Goal: Task Accomplishment & Management: Complete application form

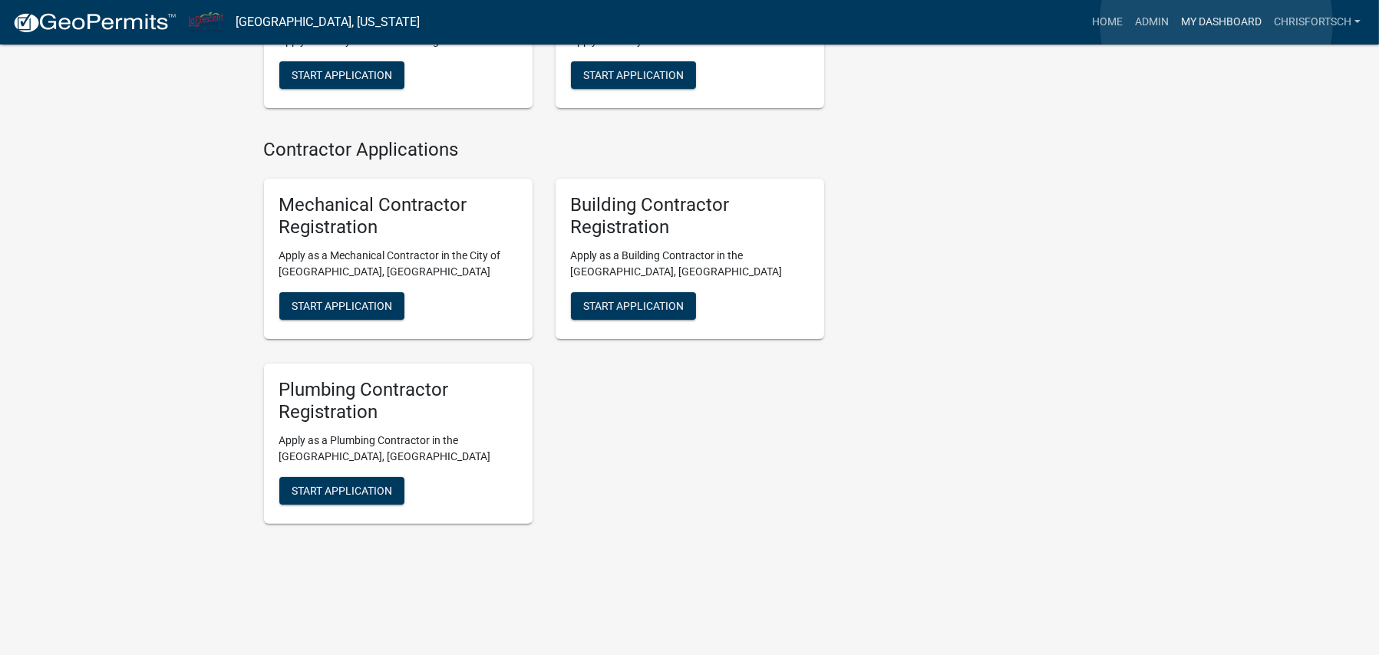
click at [1217, 22] on link "My Dashboard" at bounding box center [1221, 22] width 93 height 29
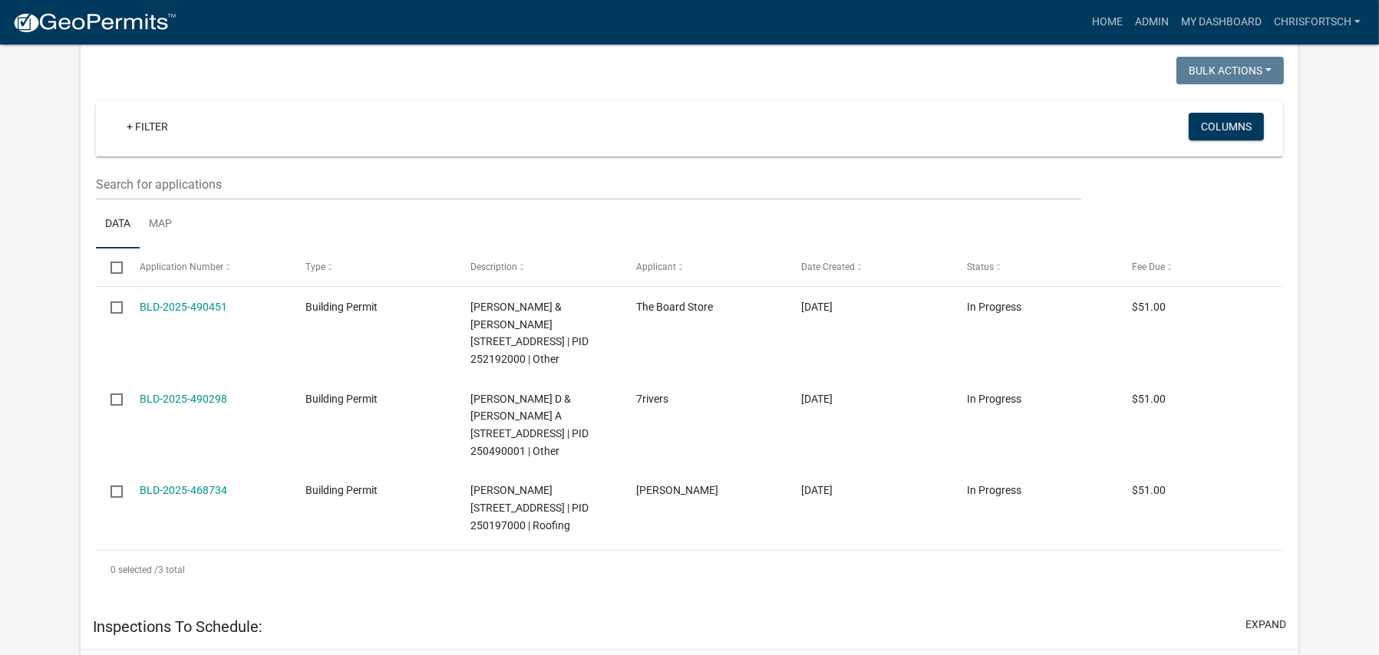
scroll to position [322, 0]
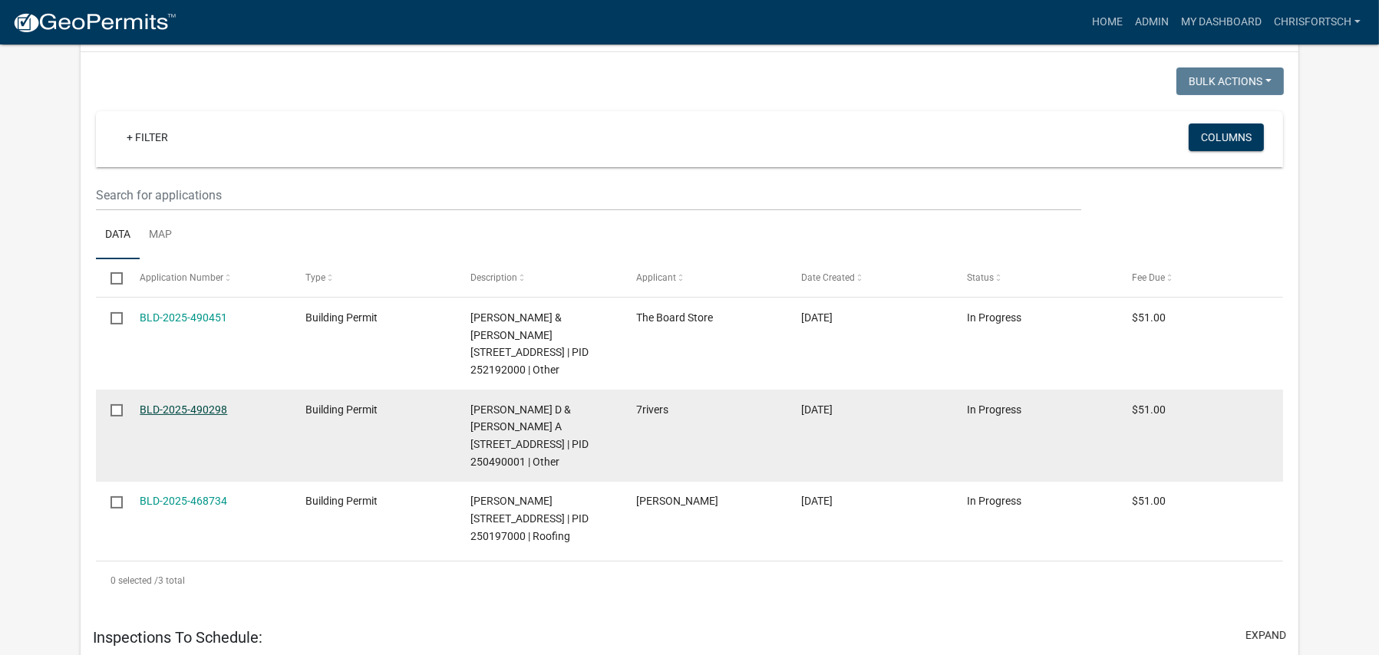
click at [167, 407] on link "BLD-2025-490298" at bounding box center [184, 410] width 88 height 12
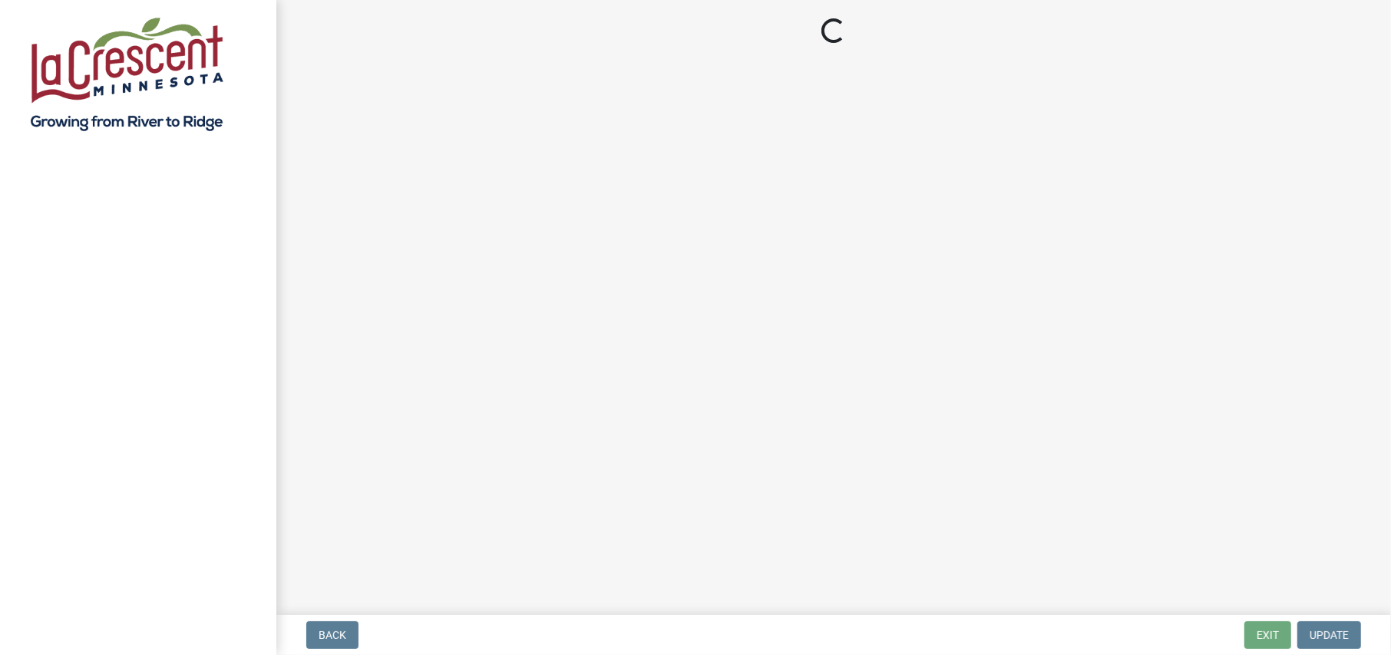
select select "3: 3"
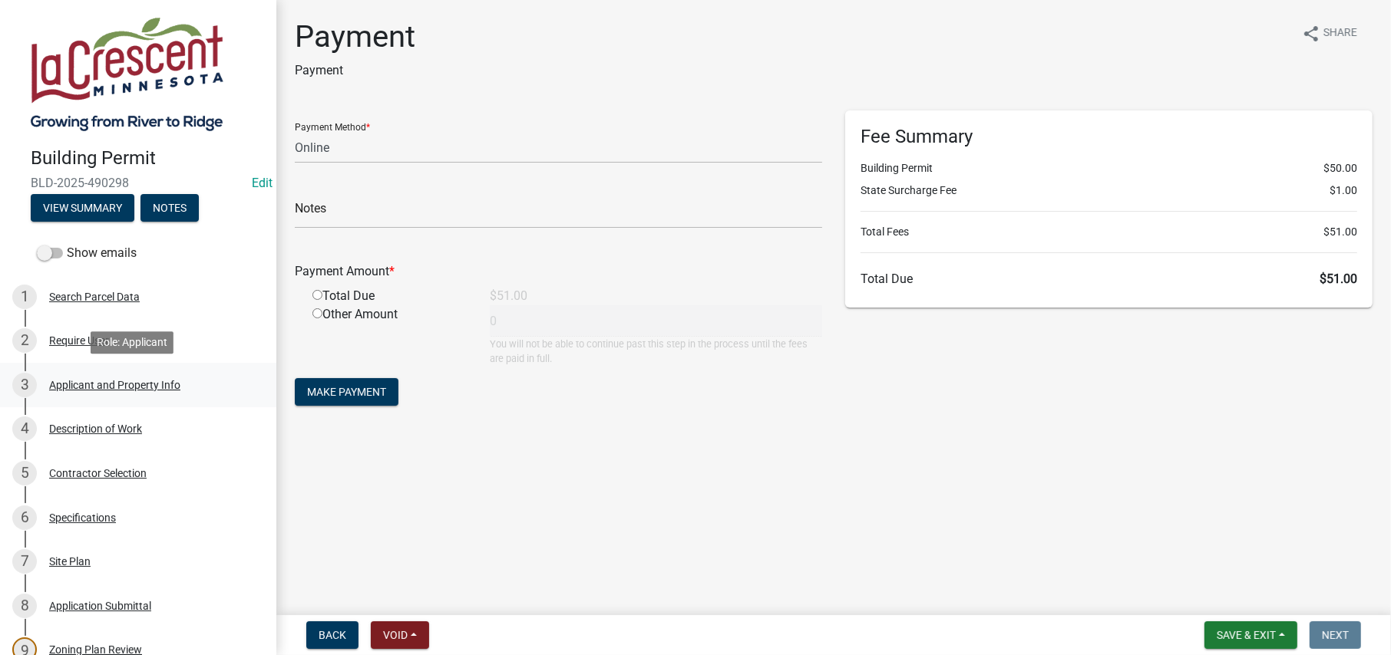
click at [83, 381] on div "Applicant and Property Info" at bounding box center [114, 385] width 131 height 11
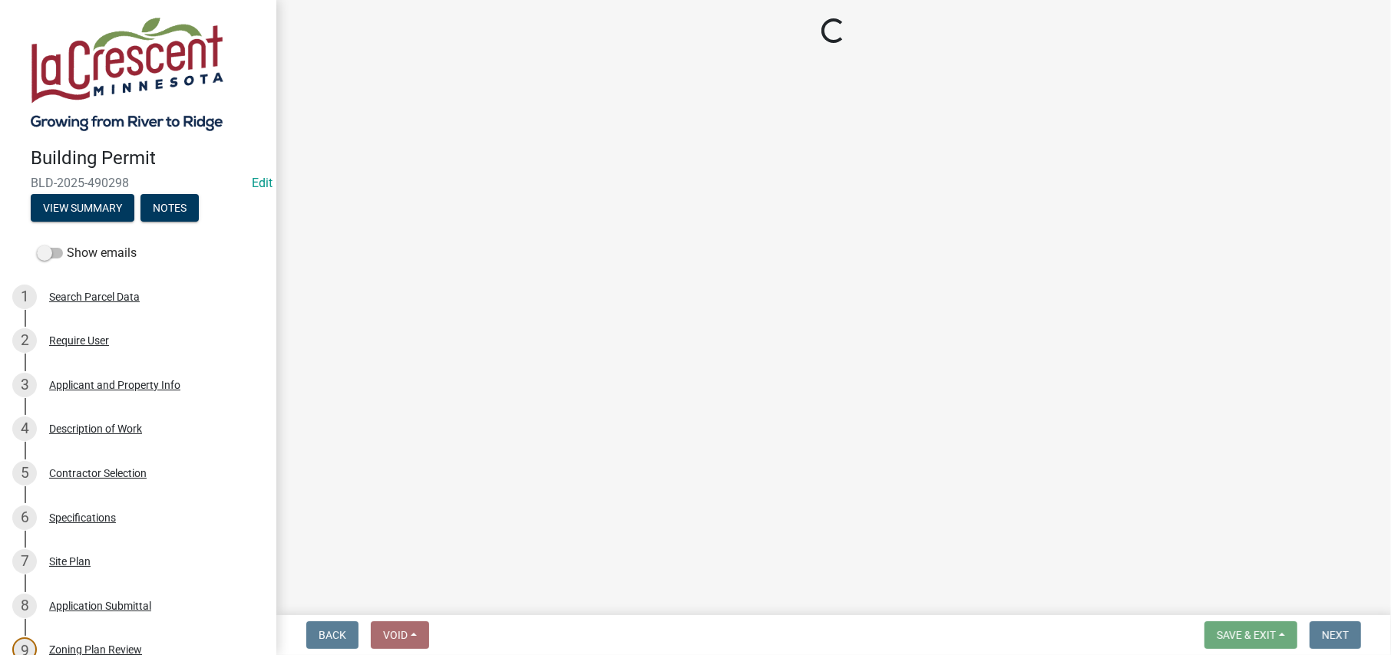
select select "e838c9e2-1e6e-4405-bddc-a3335cd38b08"
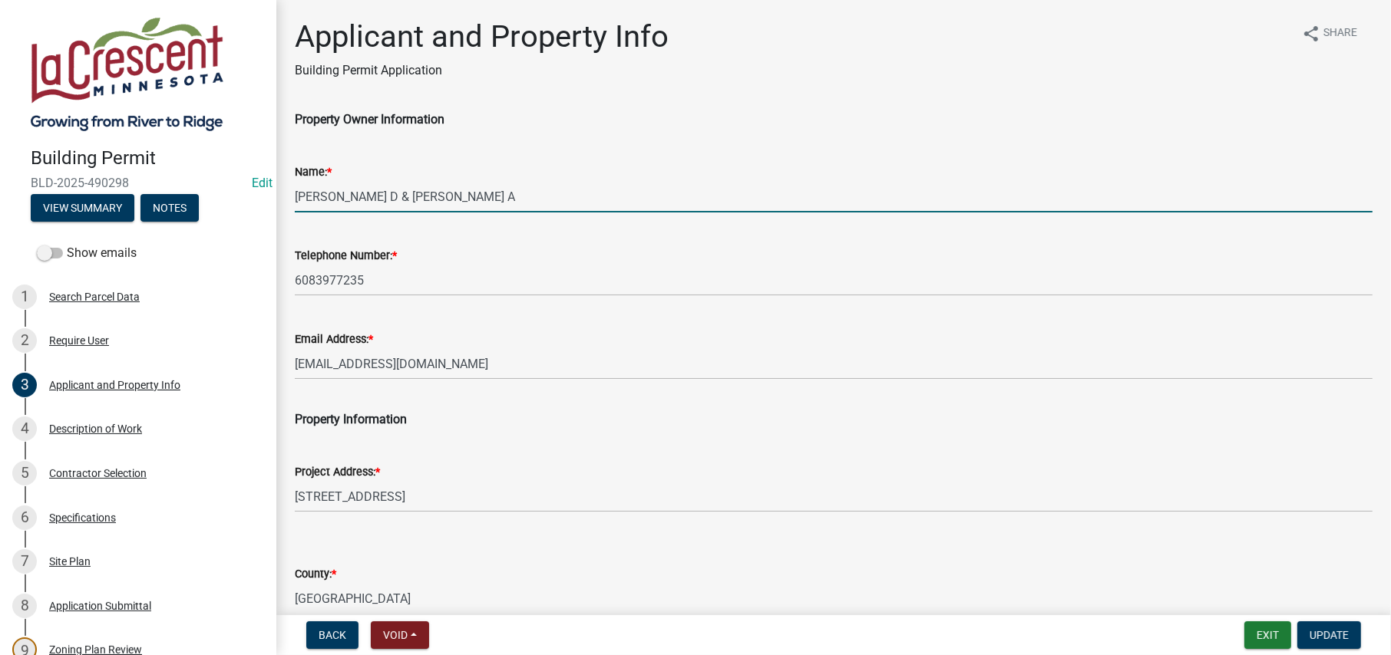
click at [337, 196] on input "[PERSON_NAME] D & [PERSON_NAME] A" at bounding box center [834, 196] width 1078 height 31
click at [397, 194] on input "[PERSON_NAME] D & [PERSON_NAME] A" at bounding box center [834, 196] width 1078 height 31
click at [480, 194] on input "[PERSON_NAME] & [PERSON_NAME]" at bounding box center [834, 196] width 1078 height 31
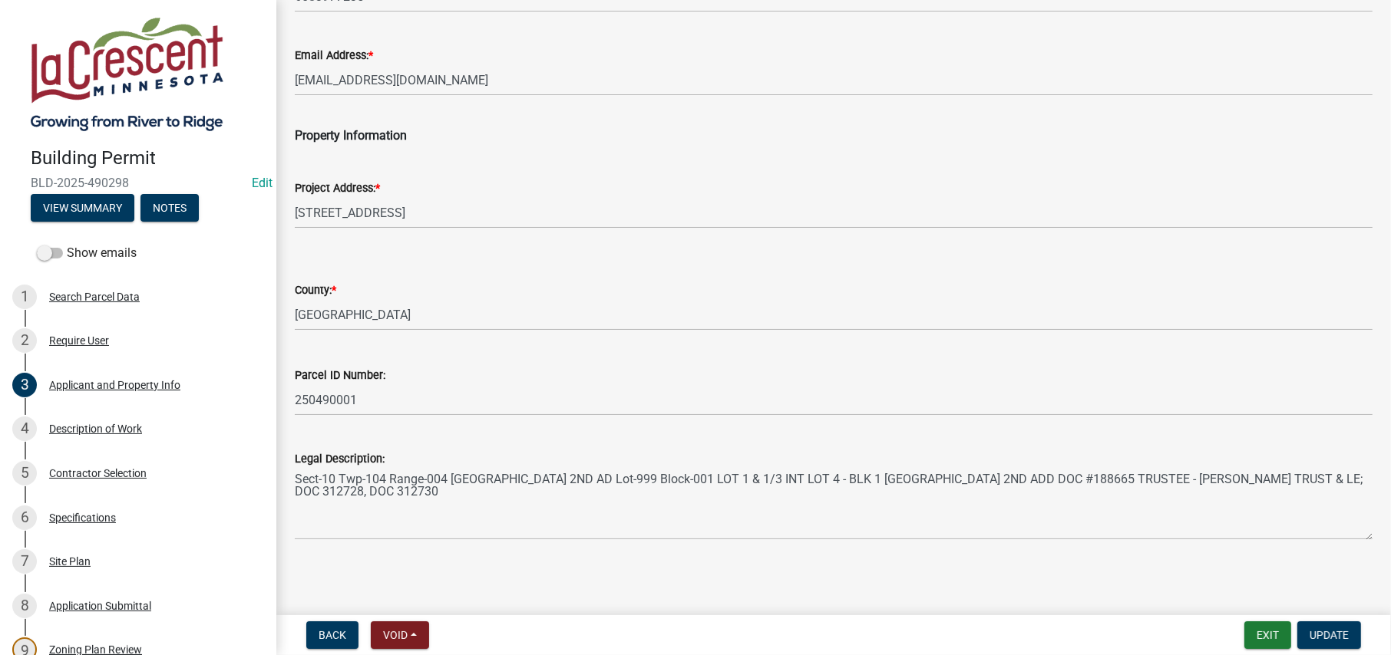
scroll to position [287, 0]
type input "[PERSON_NAME] & [PERSON_NAME]"
click at [1321, 635] on span "Update" at bounding box center [1328, 635] width 39 height 12
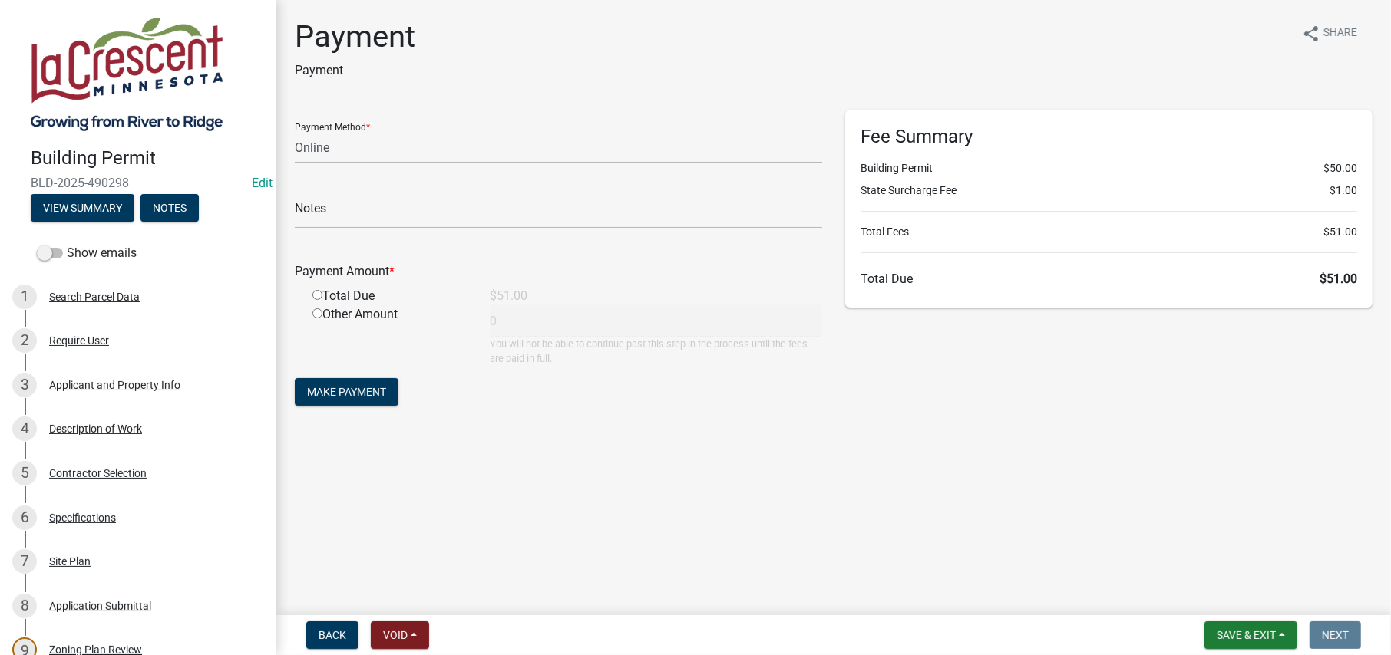
drag, startPoint x: 325, startPoint y: 150, endPoint x: 331, endPoint y: 161, distance: 12.0
click at [325, 150] on select "Credit Card POS Check Cash Online" at bounding box center [558, 147] width 527 height 31
select select "1: 0"
click at [295, 132] on select "Credit Card POS Check Cash Online" at bounding box center [558, 147] width 527 height 31
click at [327, 214] on input "text" at bounding box center [558, 212] width 527 height 31
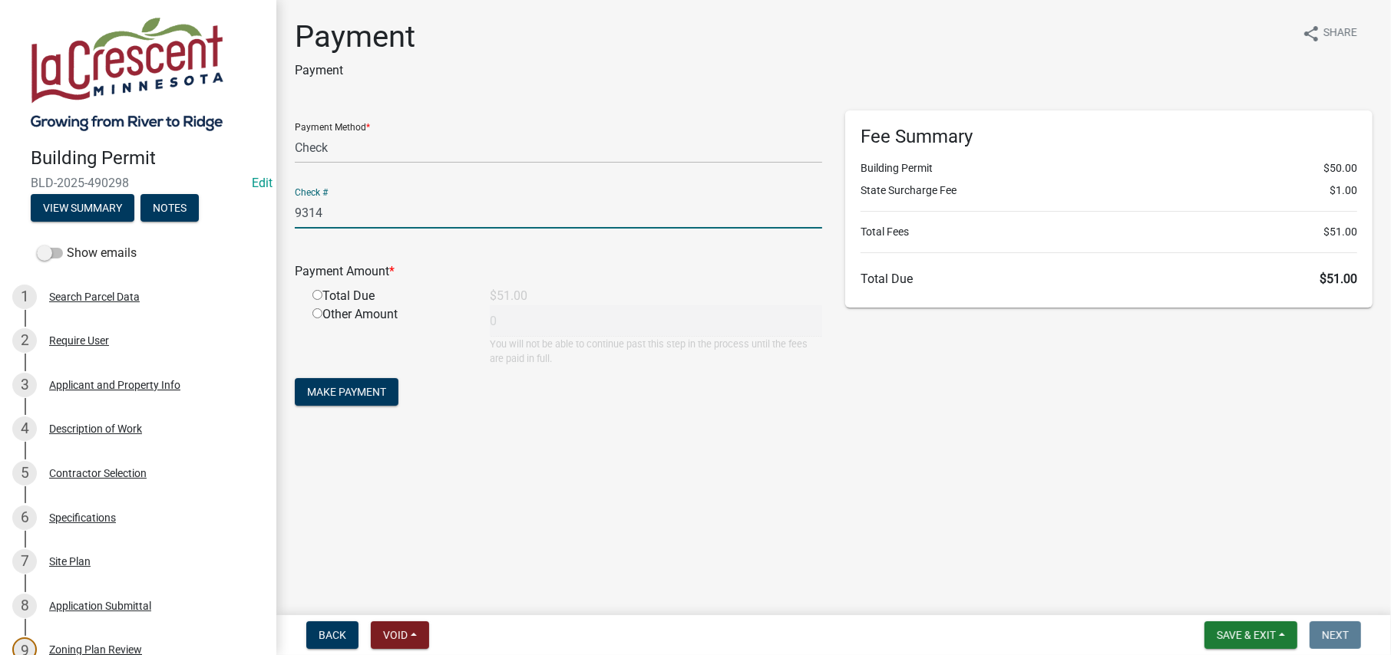
type input "9314"
click at [318, 295] on input "radio" at bounding box center [317, 295] width 10 height 10
radio input "true"
type input "51"
click at [355, 404] on button "Make Payment" at bounding box center [347, 392] width 104 height 28
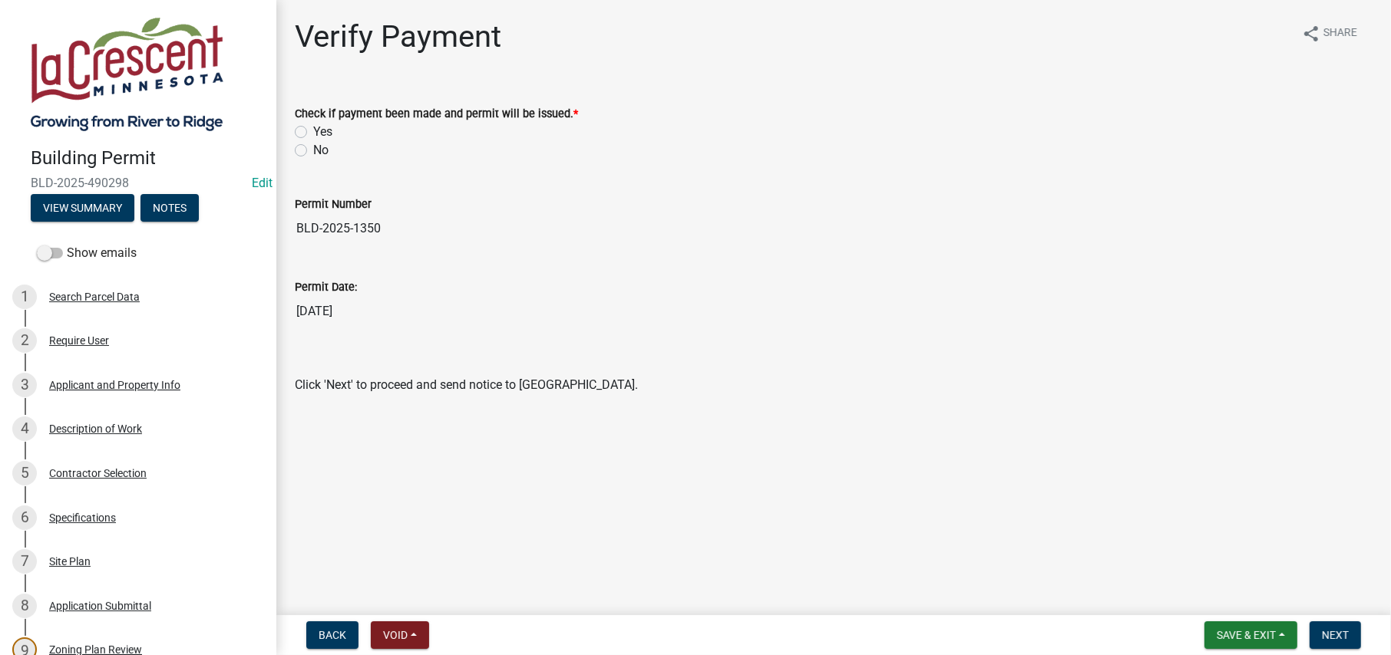
click at [313, 131] on label "Yes" at bounding box center [322, 132] width 19 height 18
click at [313, 131] on input "Yes" at bounding box center [318, 128] width 10 height 10
radio input "true"
click at [1317, 627] on button "Next" at bounding box center [1334, 636] width 51 height 28
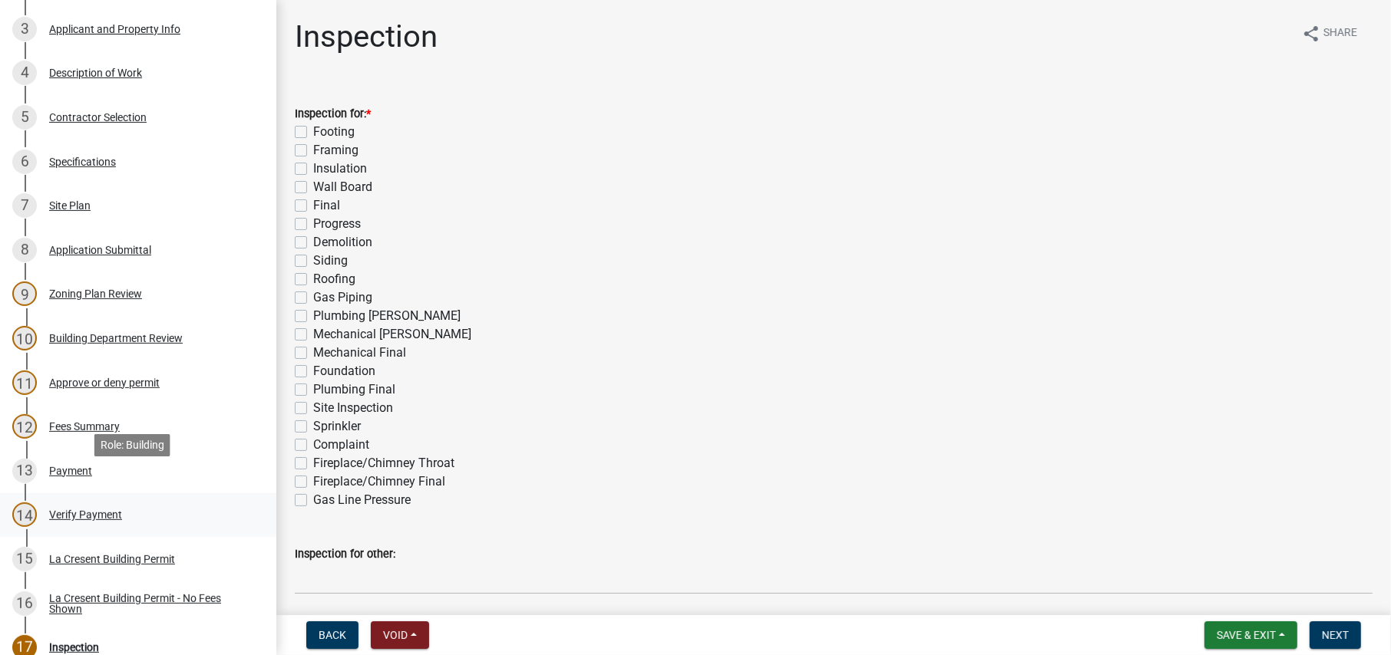
scroll to position [384, 0]
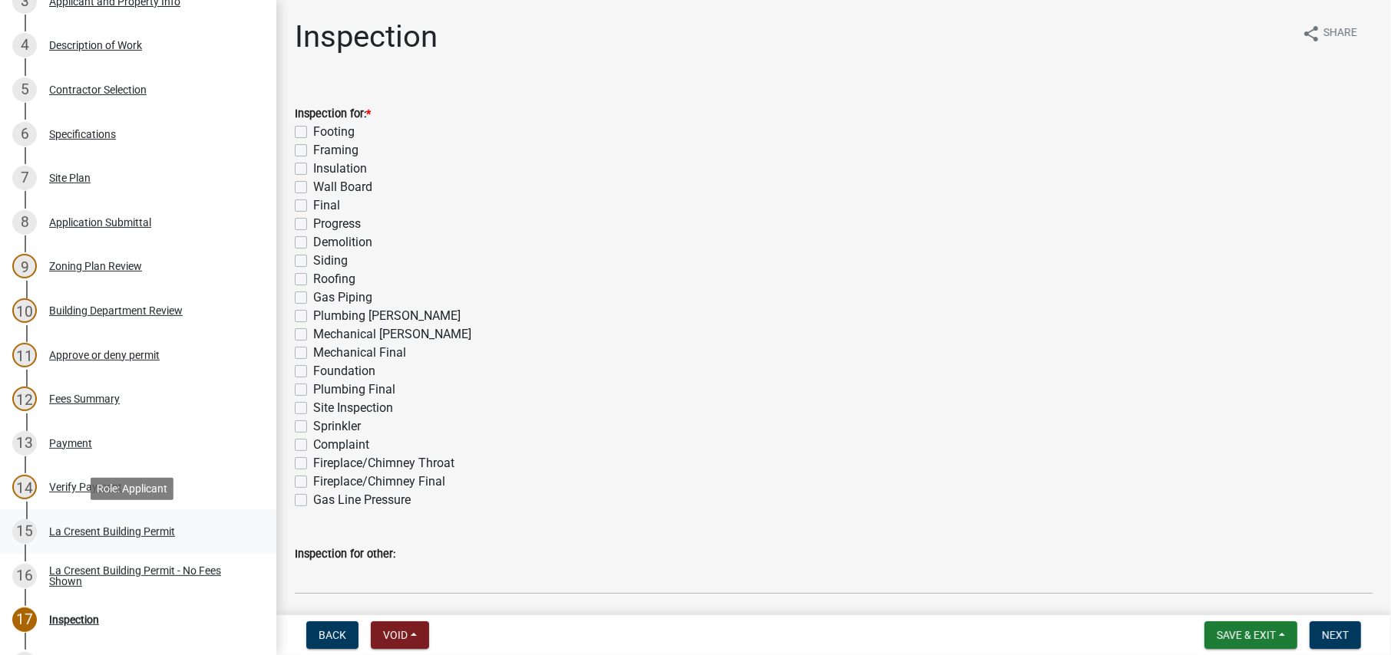
click at [95, 533] on div "La Cresent Building Permit" at bounding box center [112, 532] width 126 height 11
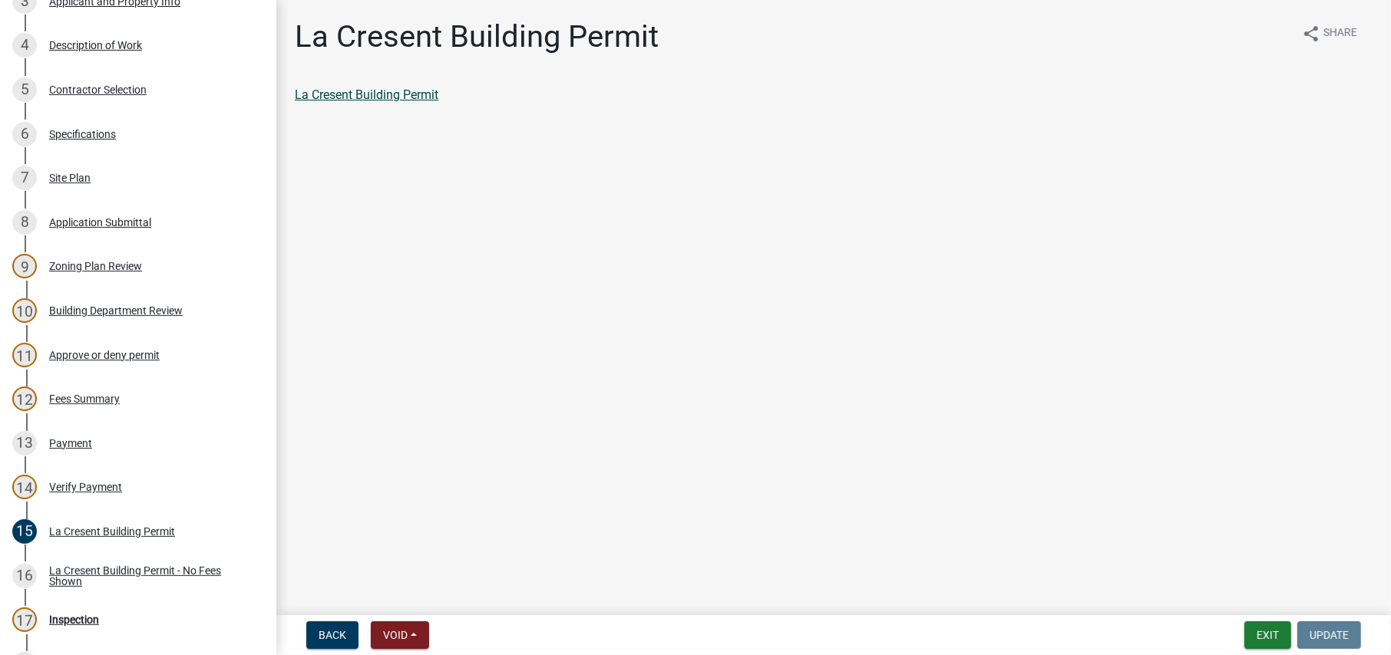
click at [346, 99] on link "La Cresent Building Permit" at bounding box center [367, 95] width 144 height 15
